Goal: Task Accomplishment & Management: Manage account settings

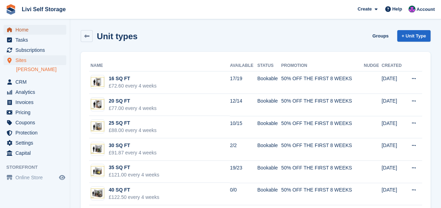
click at [22, 28] on span "Home" at bounding box center [36, 30] width 42 height 10
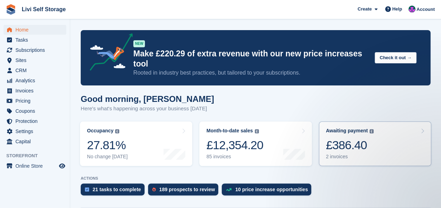
click at [346, 138] on div "£386.40" at bounding box center [350, 145] width 48 height 14
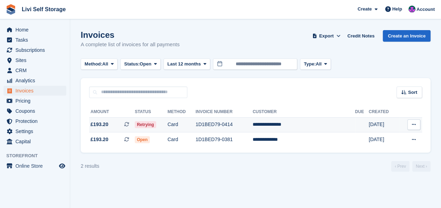
click at [234, 124] on td "1D1BED79-0414" at bounding box center [223, 125] width 57 height 15
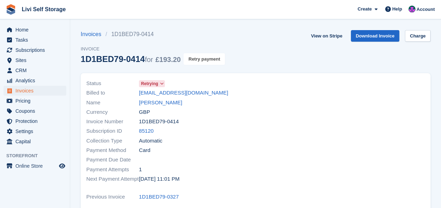
drag, startPoint x: 204, startPoint y: 61, endPoint x: 252, endPoint y: 34, distance: 55.2
click at [204, 61] on button "Retry payment" at bounding box center [204, 59] width 41 height 12
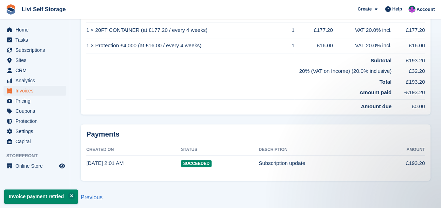
scroll to position [215, 0]
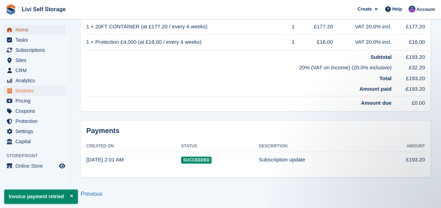
click at [24, 31] on span "Home" at bounding box center [36, 30] width 42 height 10
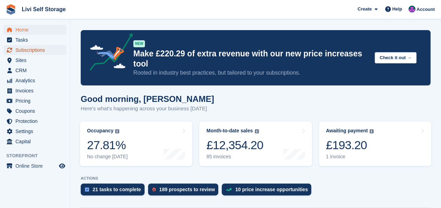
click at [25, 51] on span "Subscriptions" at bounding box center [36, 50] width 42 height 10
